Goal: Task Accomplishment & Management: Use online tool/utility

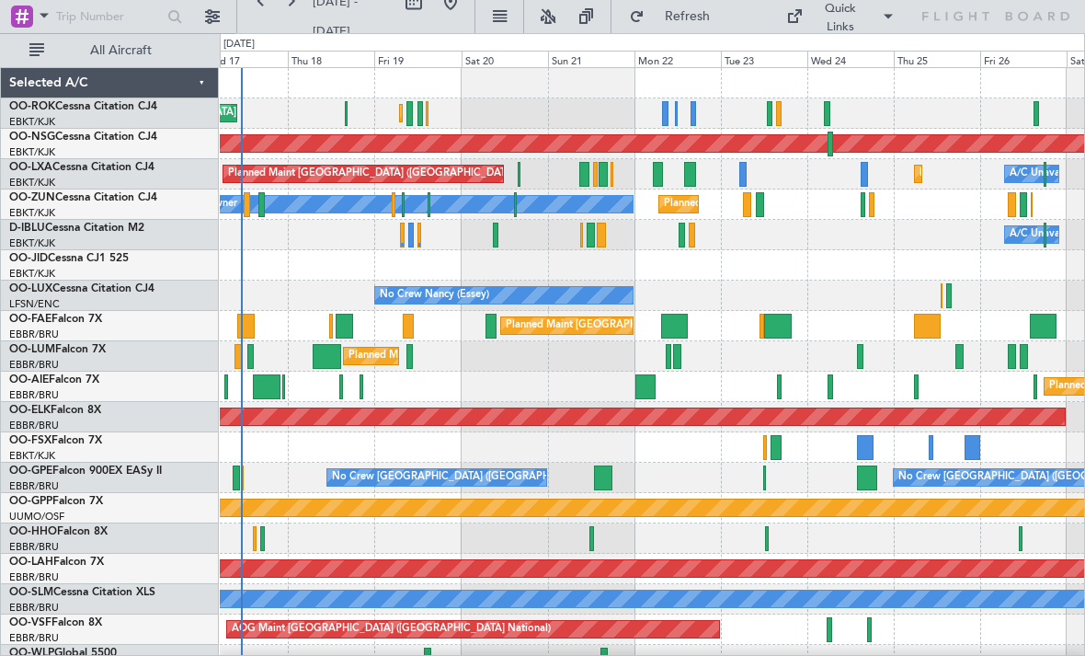
click at [1036, 286] on div "No Crew Nancy (Essey)" at bounding box center [652, 295] width 864 height 30
click at [516, 168] on div "Planned Maint Kortrijk-[GEOGRAPHIC_DATA] Planned Maint [GEOGRAPHIC_DATA] ([GEOG…" at bounding box center [652, 174] width 864 height 30
click at [518, 175] on div at bounding box center [519, 174] width 2 height 25
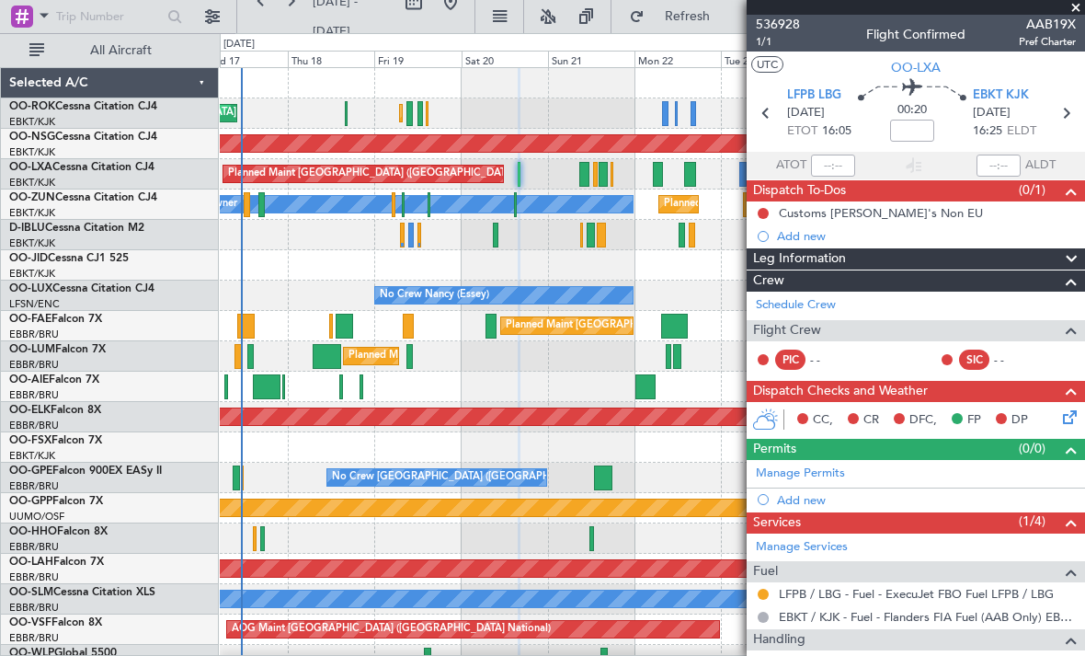
click at [1079, 12] on span at bounding box center [1076, 8] width 18 height 17
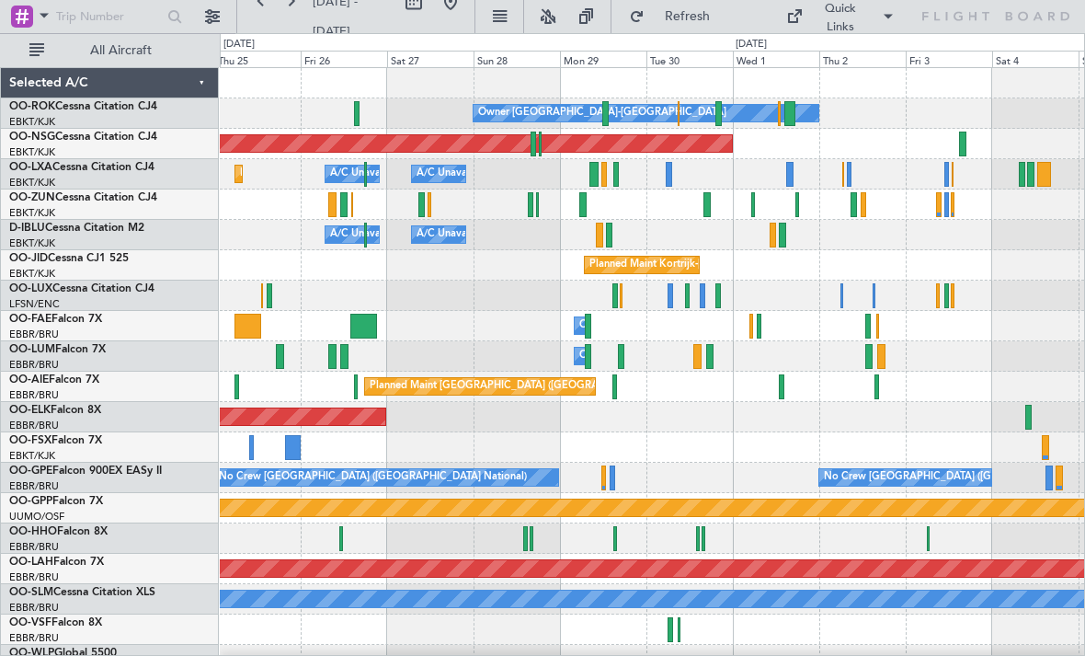
click at [801, 207] on div "Planned Maint Kortrijk-[GEOGRAPHIC_DATA]" at bounding box center [652, 204] width 864 height 30
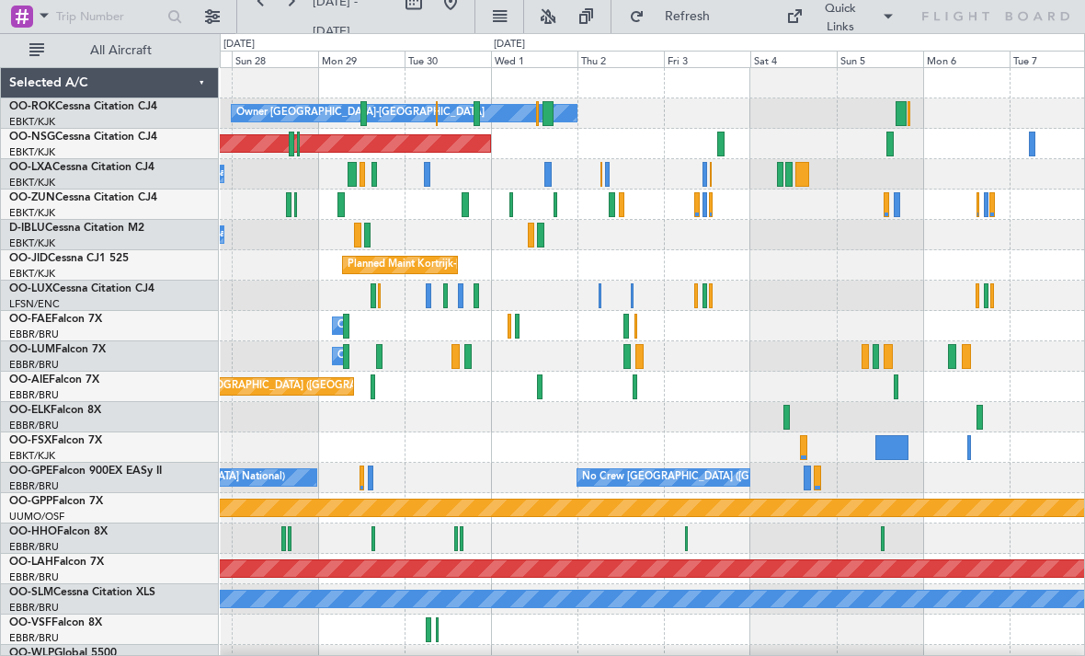
click at [896, 143] on div "Planned Maint [GEOGRAPHIC_DATA] ([GEOGRAPHIC_DATA])" at bounding box center [652, 144] width 864 height 30
click at [720, 145] on div at bounding box center [720, 143] width 7 height 25
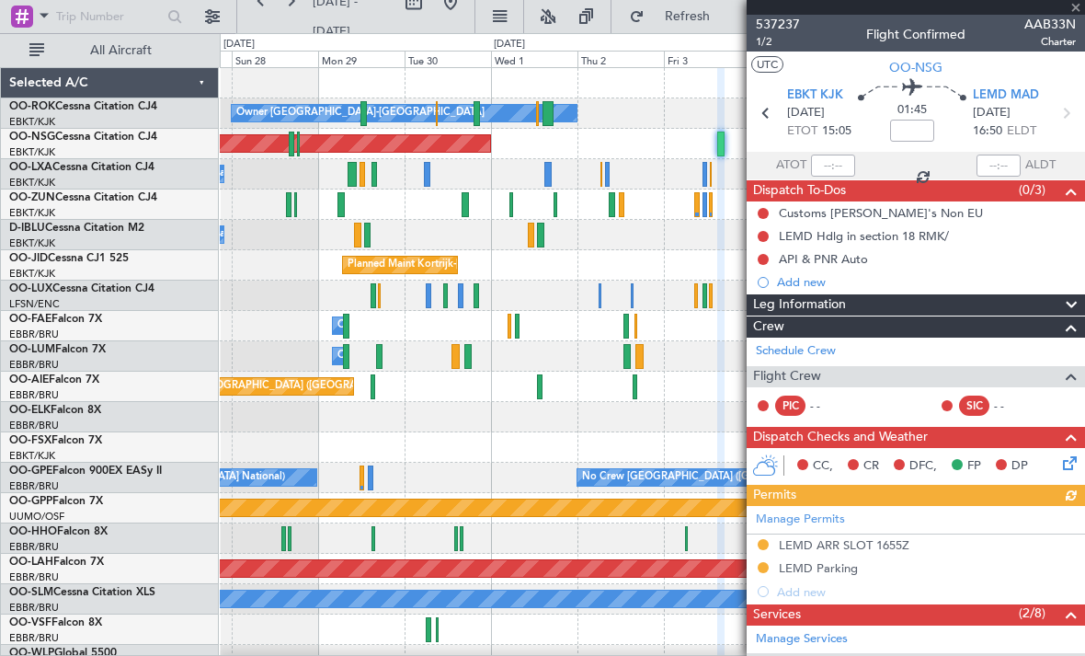
click at [1075, 9] on div at bounding box center [916, 7] width 338 height 15
click at [1071, 6] on span at bounding box center [1076, 8] width 18 height 17
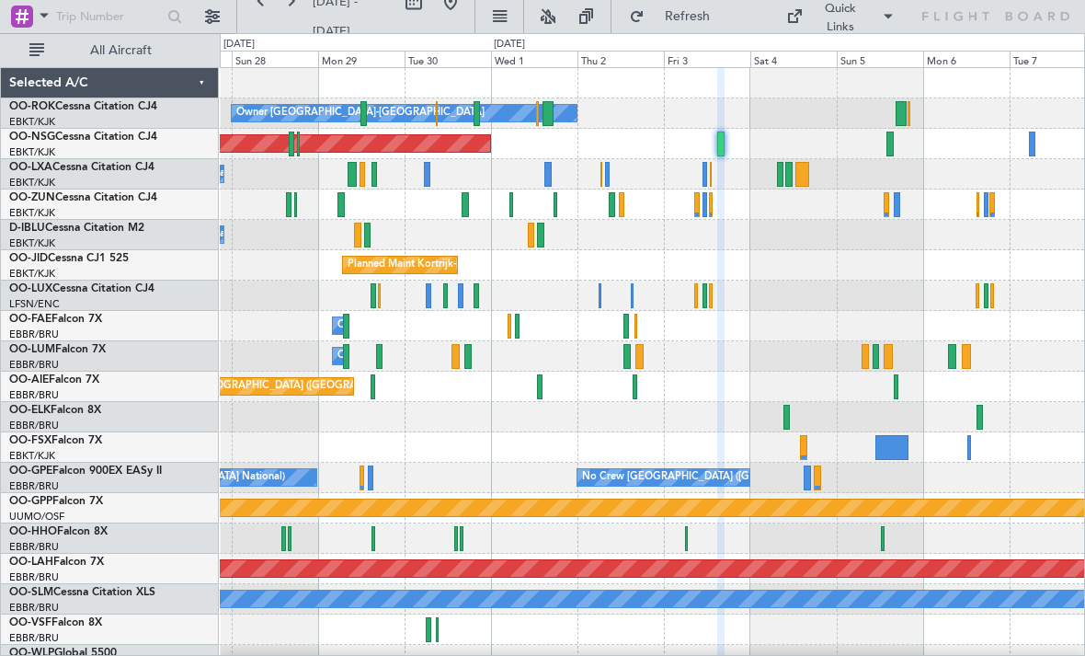
type input "0"
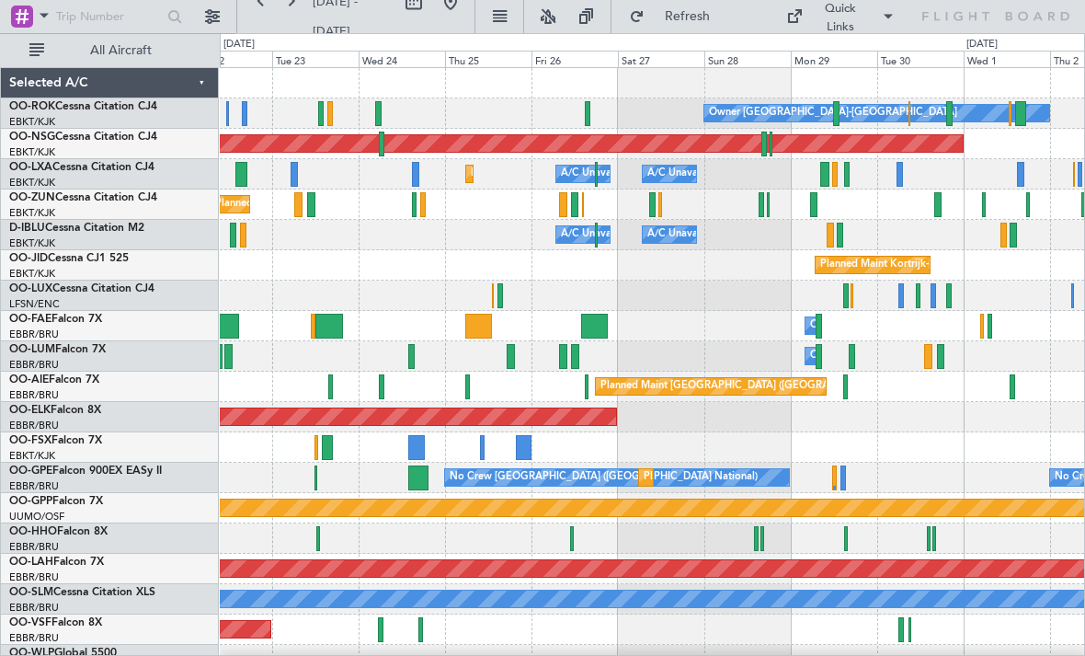
click at [682, 299] on div "No Crew Nancy (Essey)" at bounding box center [652, 295] width 864 height 30
click at [900, 301] on div at bounding box center [901, 295] width 6 height 25
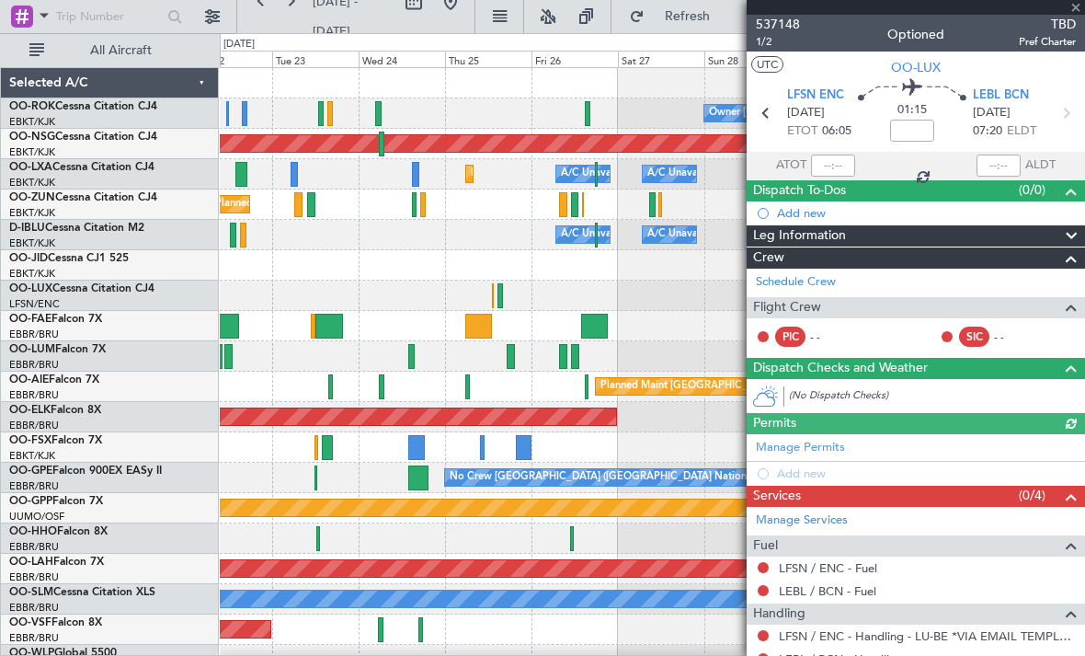
click at [1077, 9] on div at bounding box center [916, 7] width 338 height 15
click at [1080, 11] on span at bounding box center [1076, 8] width 18 height 17
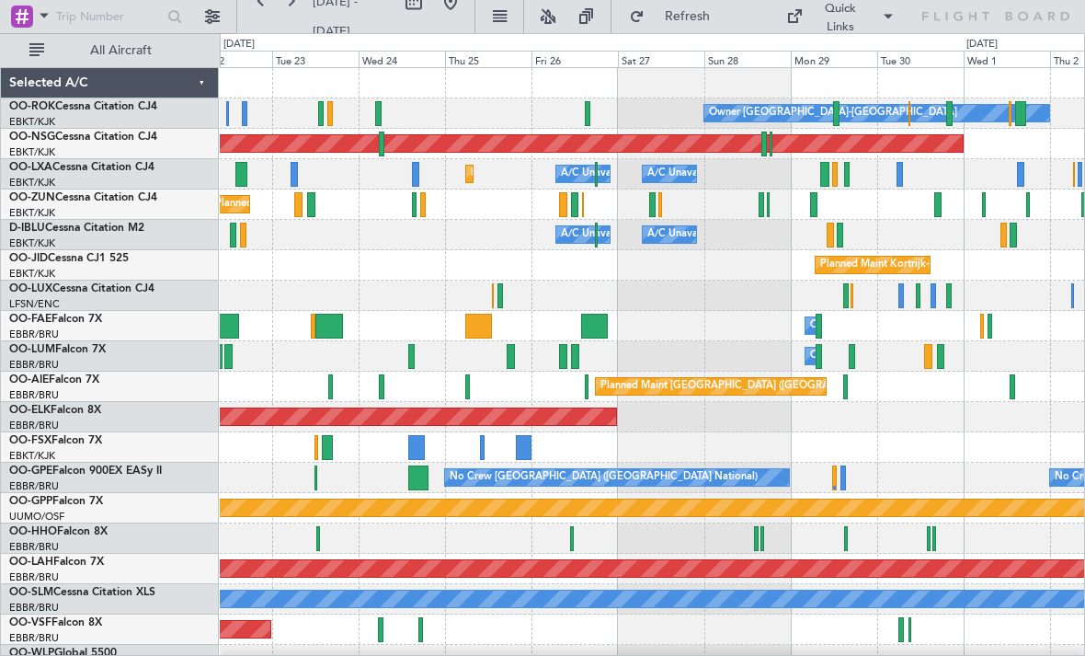
click at [921, 303] on div "No Crew Nancy (Essey)" at bounding box center [652, 295] width 864 height 30
click at [919, 297] on div at bounding box center [918, 295] width 5 height 25
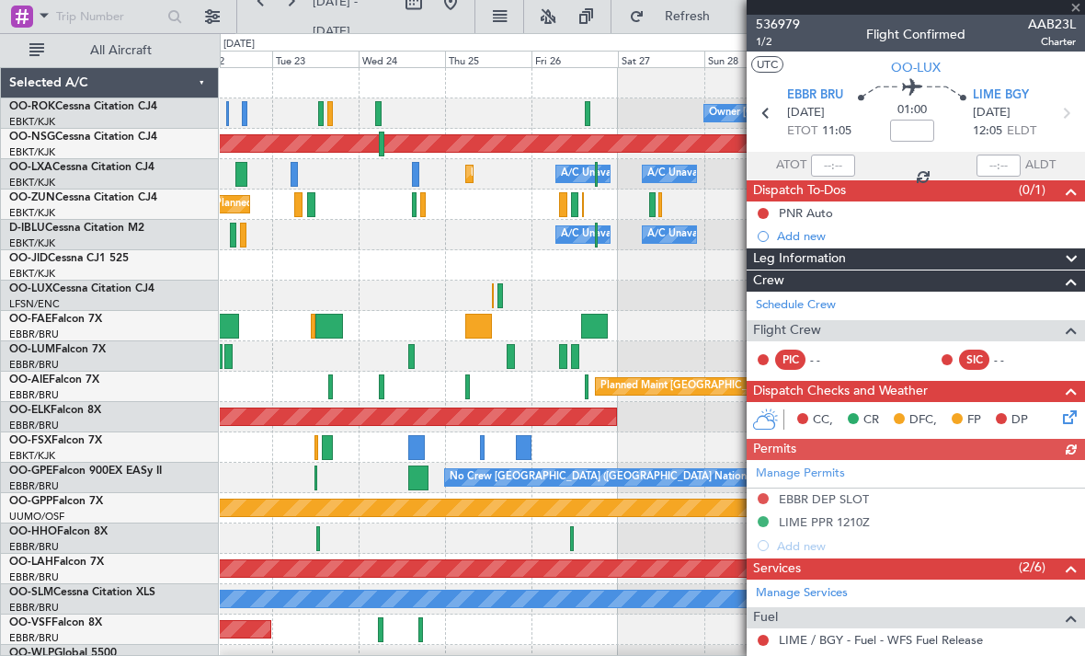
click at [1079, 11] on div at bounding box center [916, 7] width 338 height 15
click at [1078, 13] on div at bounding box center [916, 7] width 338 height 15
click at [1076, 13] on span at bounding box center [1076, 8] width 18 height 17
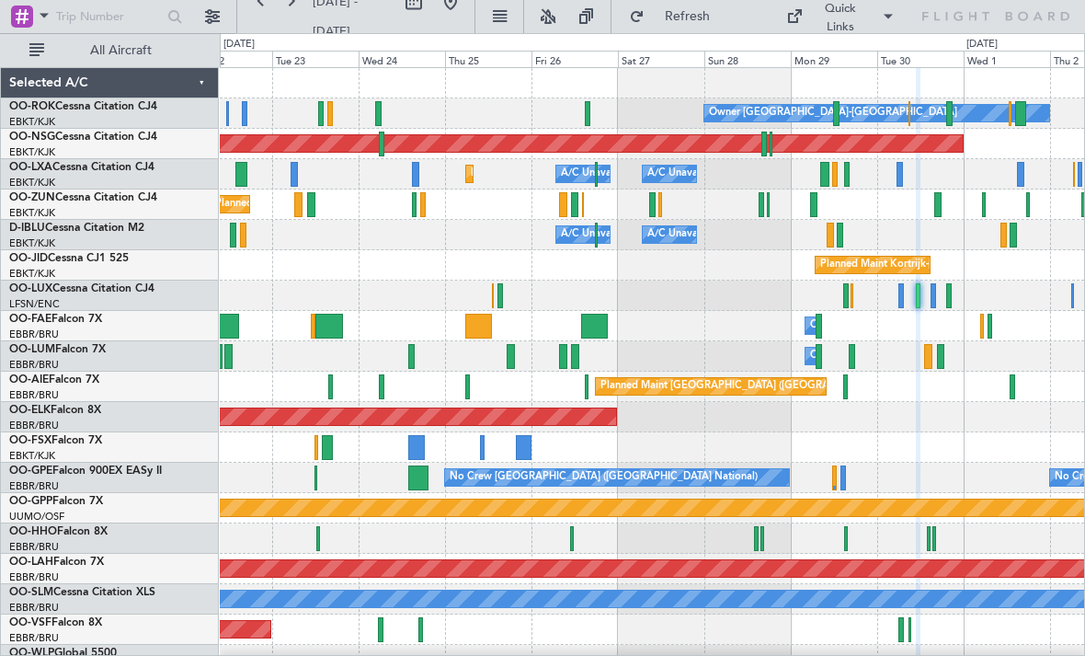
type input "0"
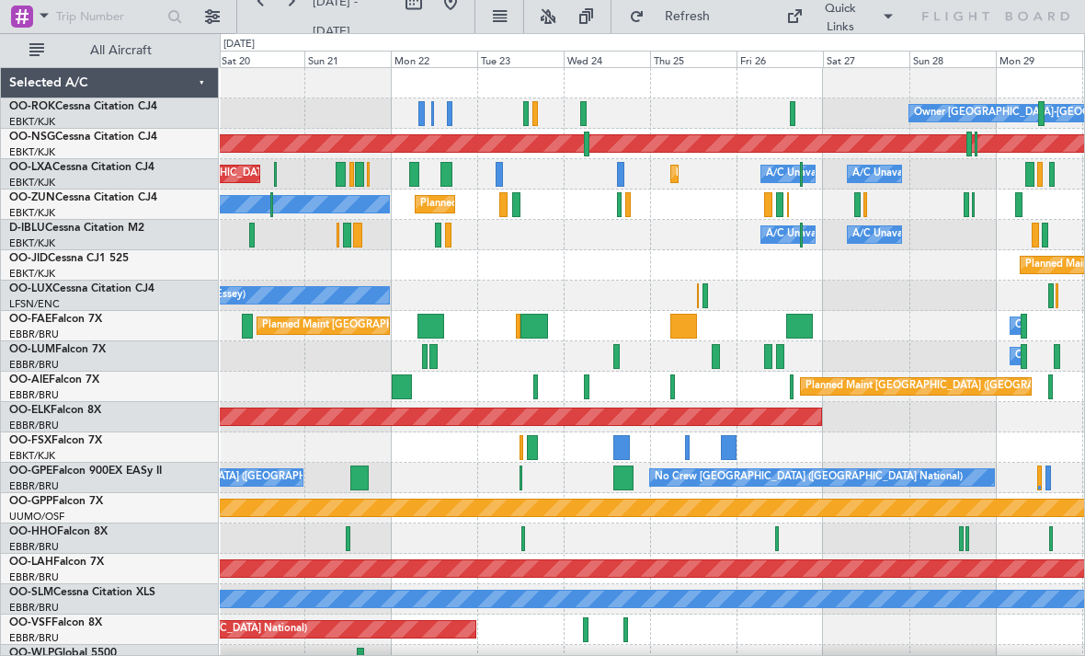
click at [625, 175] on div "A/C Unavailable [GEOGRAPHIC_DATA] ([GEOGRAPHIC_DATA] National) A/C Unavailable …" at bounding box center [652, 174] width 864 height 30
click at [621, 175] on div at bounding box center [620, 174] width 7 height 25
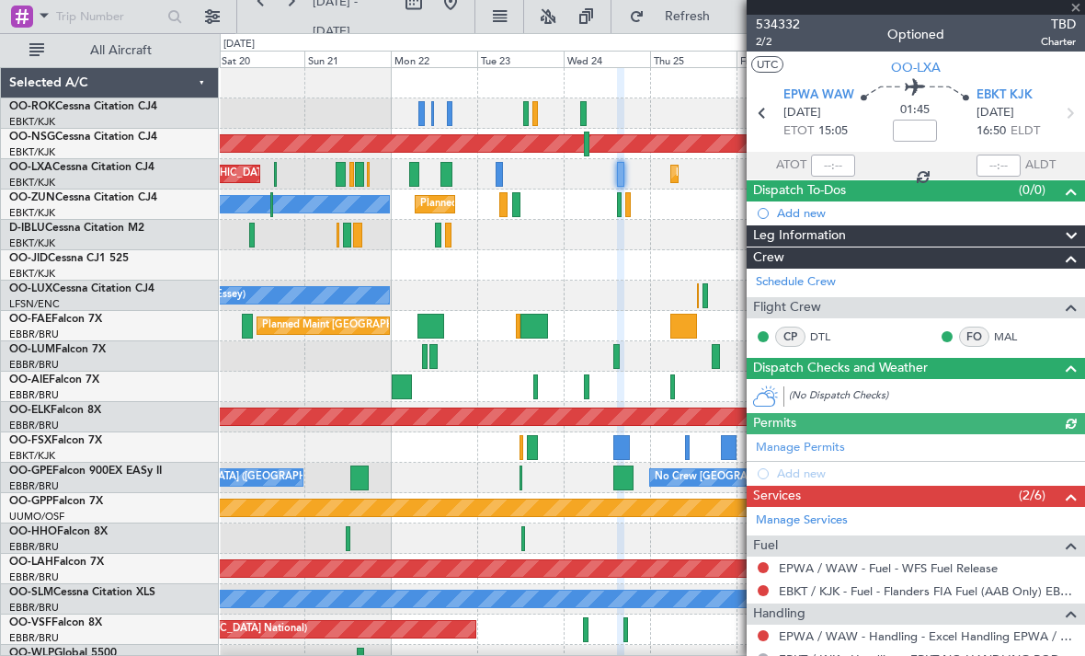
click at [1076, 8] on div at bounding box center [916, 7] width 338 height 15
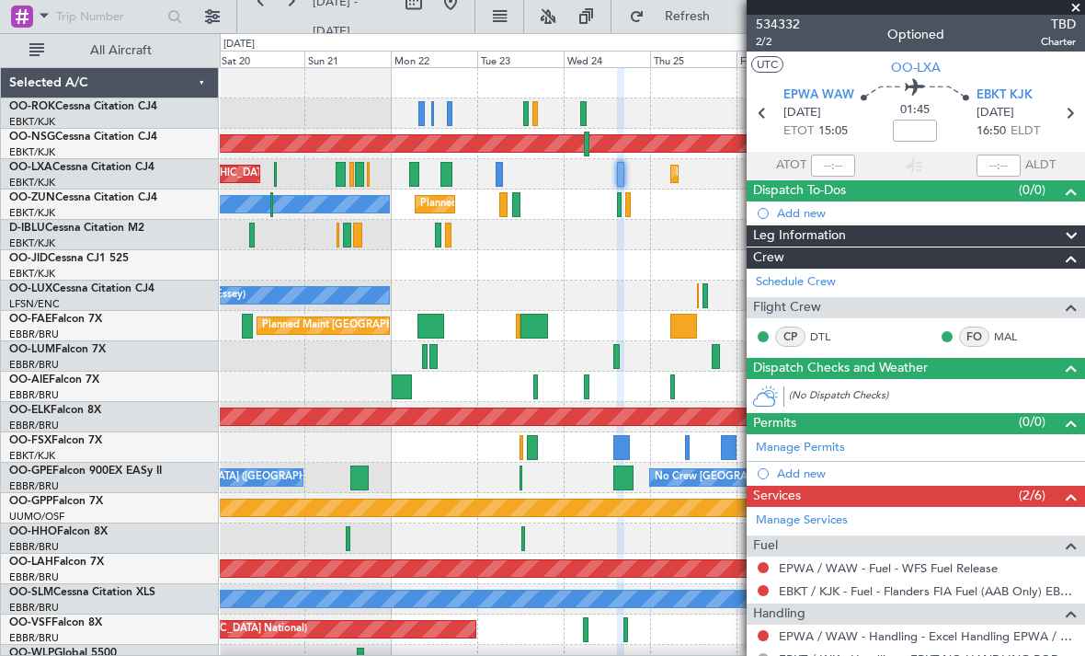
click at [1074, 8] on span at bounding box center [1076, 8] width 18 height 17
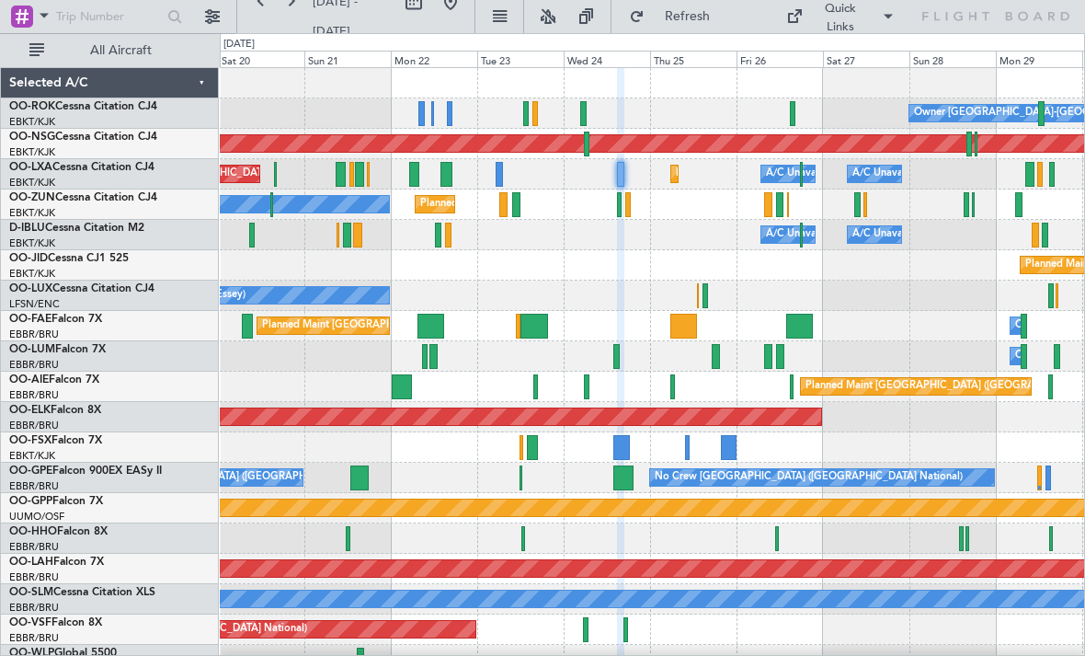
type input "0"
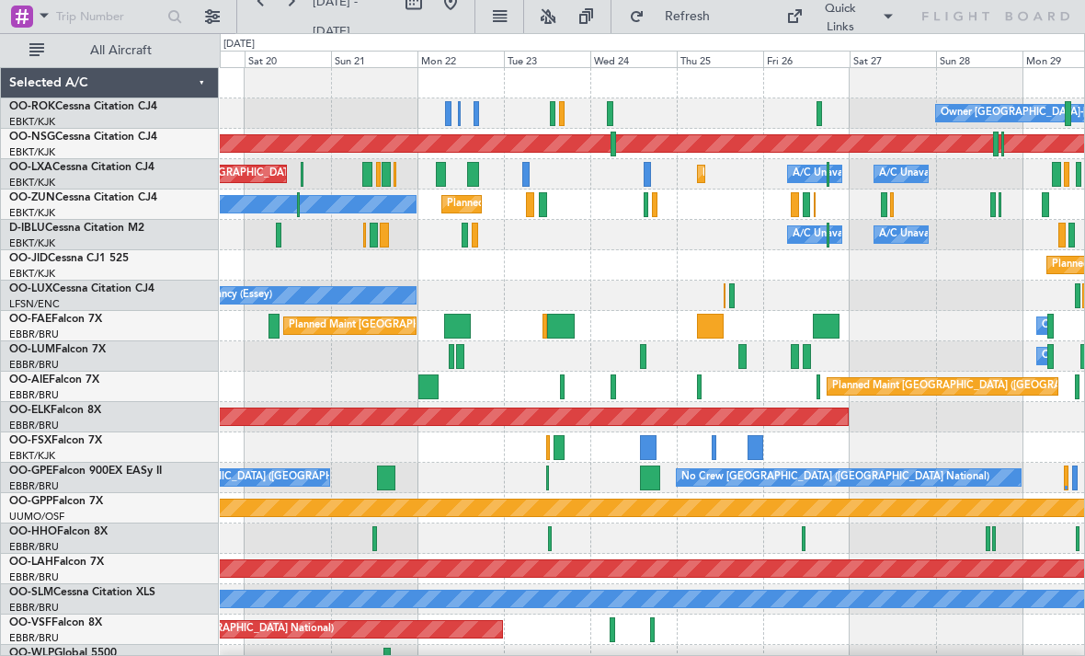
click at [1036, 338] on div "Owner Melsbroek Air Base Planned Maint [GEOGRAPHIC_DATA] ([GEOGRAPHIC_DATA])" at bounding box center [652, 326] width 864 height 30
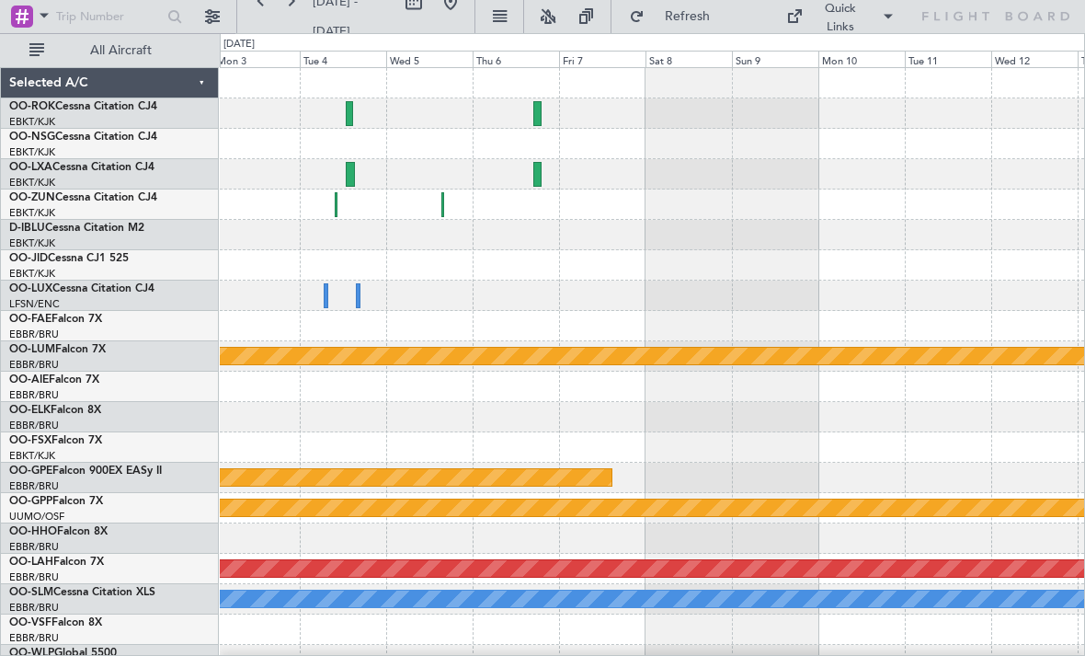
scroll to position [18, 0]
